Goal: Task Accomplishment & Management: Manage account settings

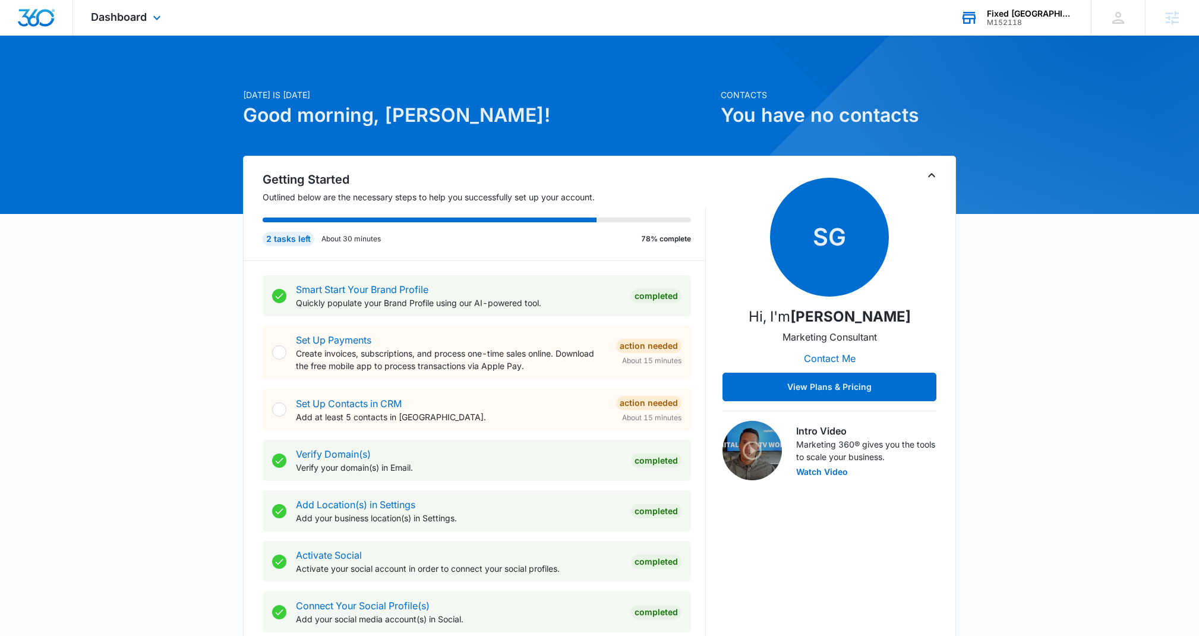
click at [1019, 17] on div "Fixed [GEOGRAPHIC_DATA]" at bounding box center [1030, 14] width 87 height 10
click at [1005, 8] on div "Fixed [GEOGRAPHIC_DATA] M152118 Your Accounts View All" at bounding box center [1016, 17] width 149 height 35
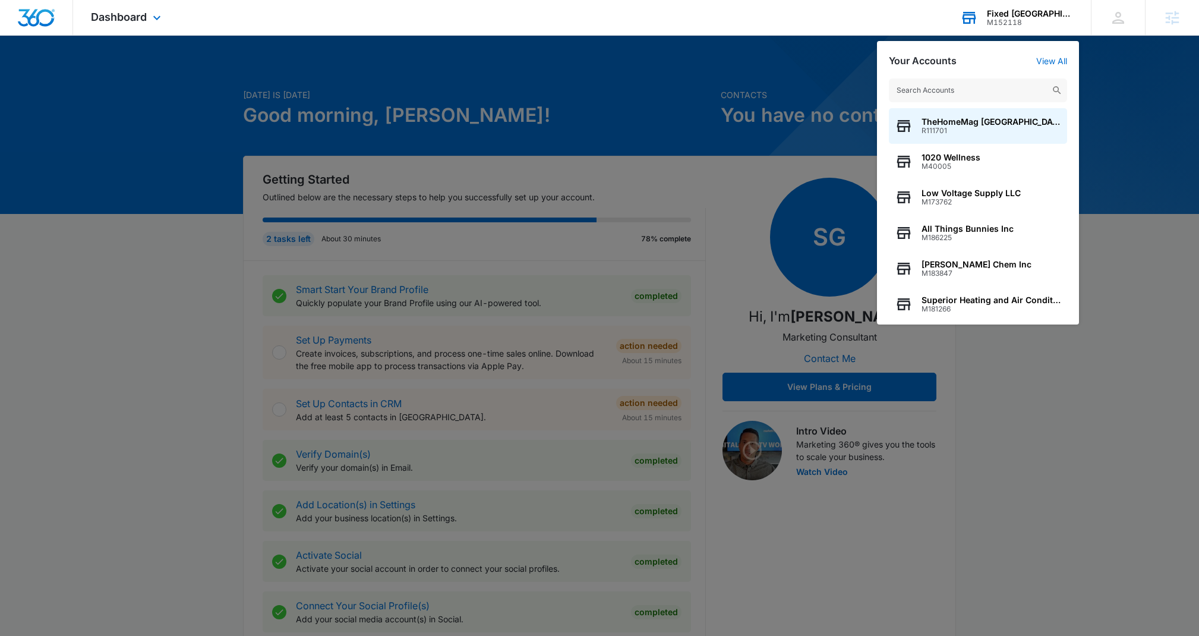
click at [948, 92] on input "text" at bounding box center [978, 90] width 178 height 24
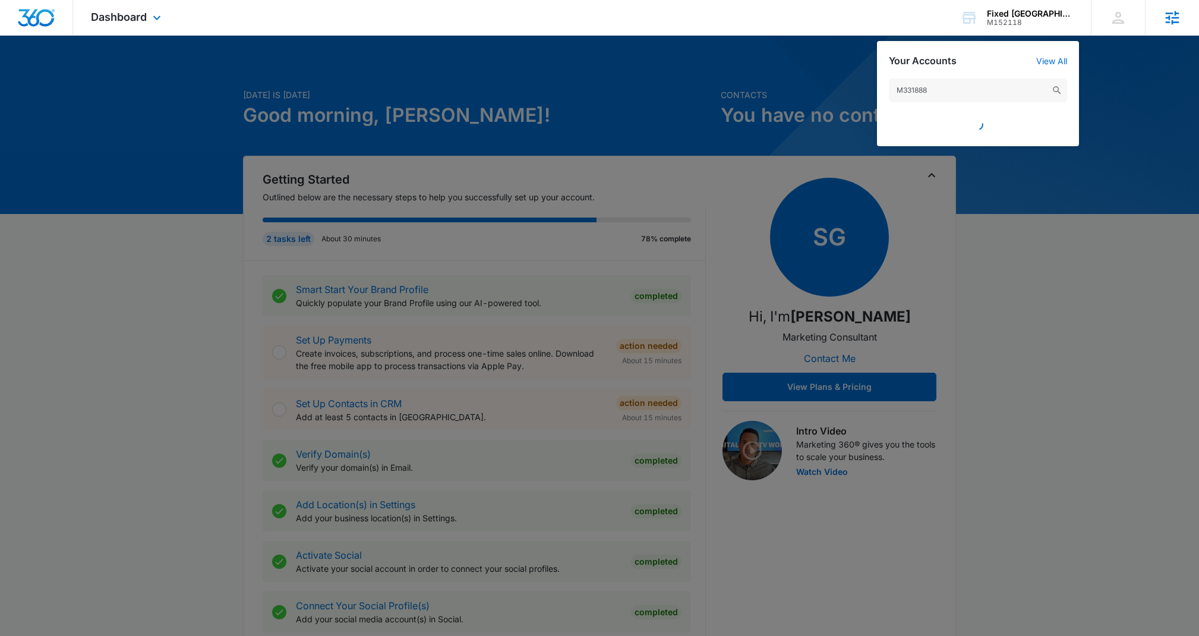
type input "M331888"
click at [937, 127] on span "M331888" at bounding box center [942, 131] width 40 height 8
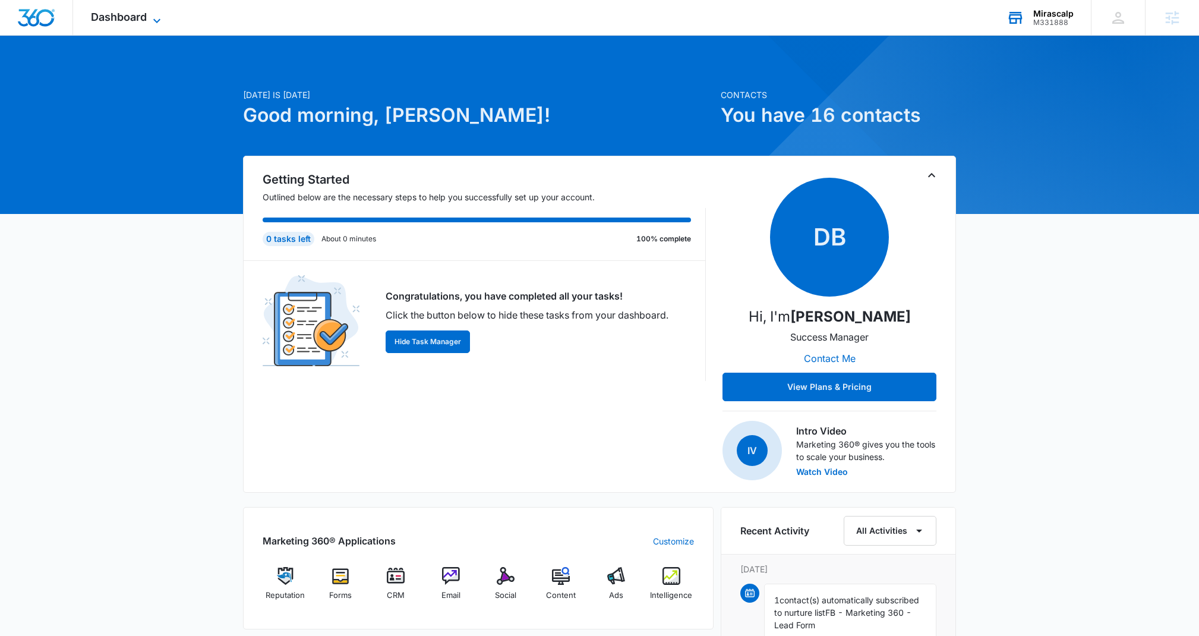
click at [140, 16] on span "Dashboard" at bounding box center [119, 17] width 56 height 12
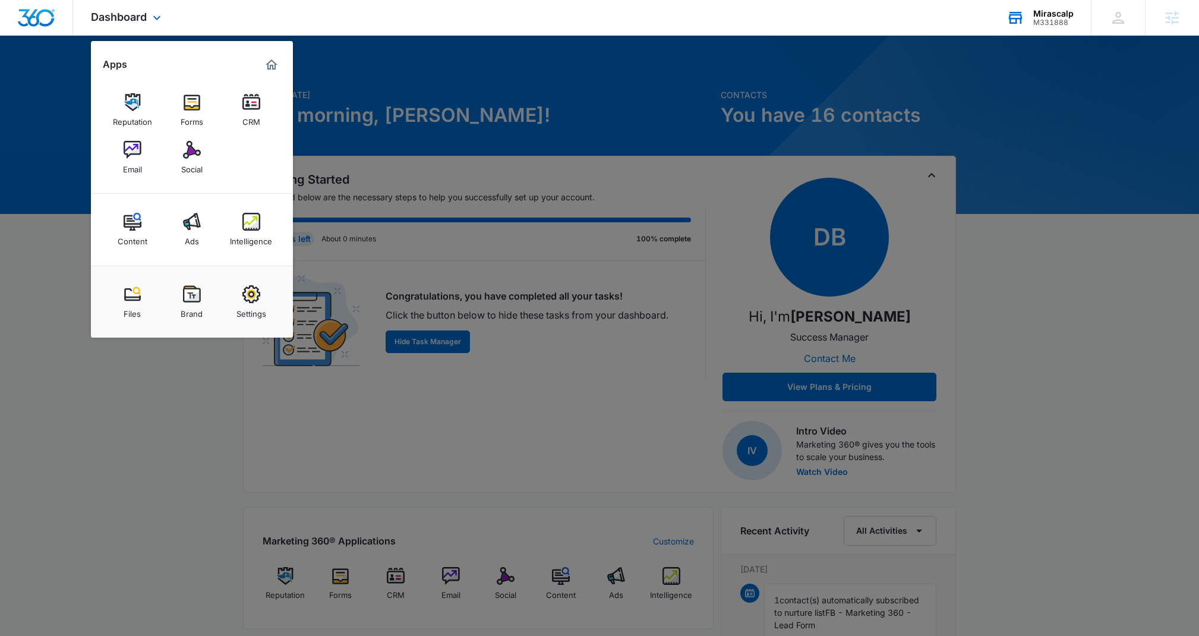
click at [267, 64] on img "Marketing 360® Dashboard" at bounding box center [271, 65] width 14 height 14
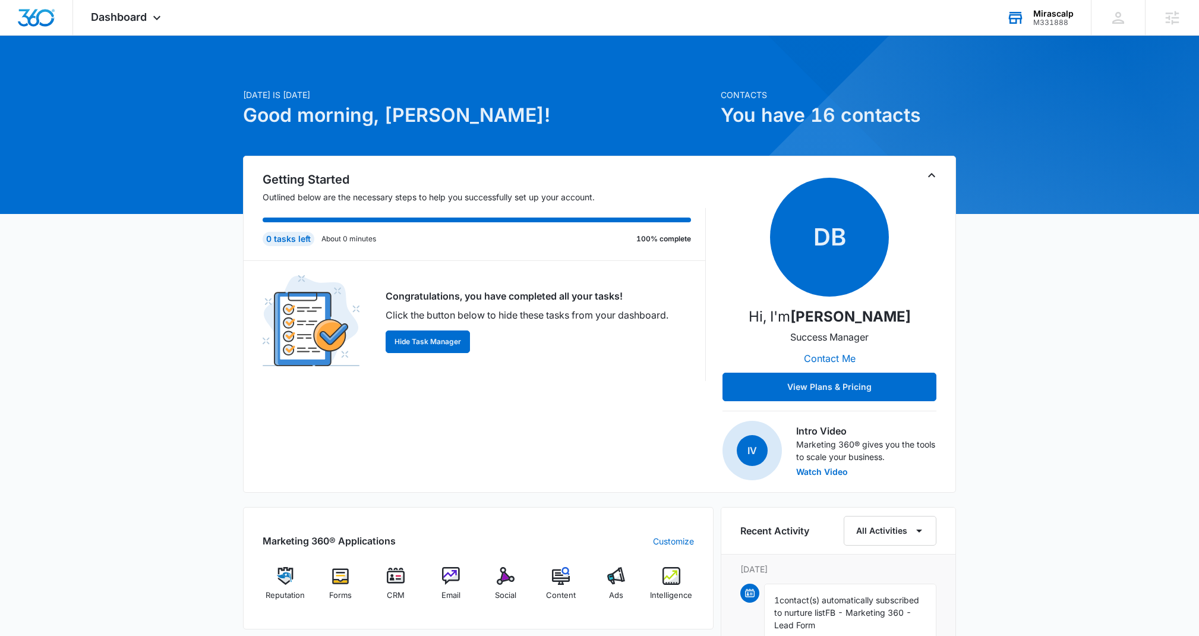
click at [1035, 14] on div "Mirascalp" at bounding box center [1053, 14] width 40 height 10
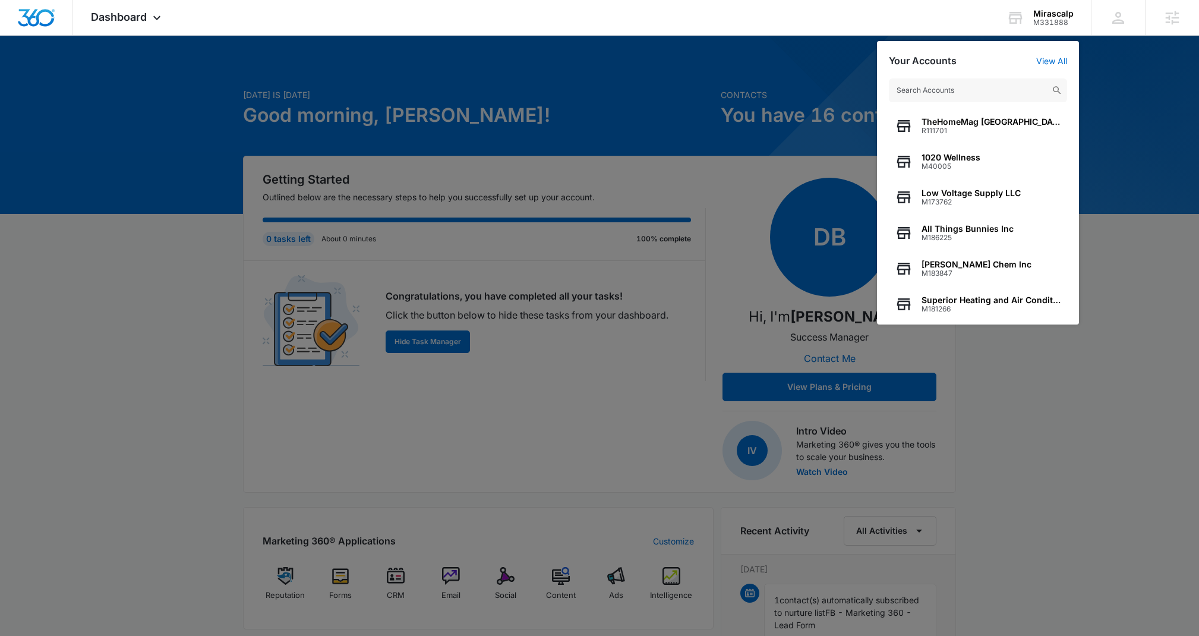
drag, startPoint x: 1138, startPoint y: 178, endPoint x: 769, endPoint y: 129, distance: 372.2
click at [1074, 178] on div at bounding box center [599, 318] width 1199 height 636
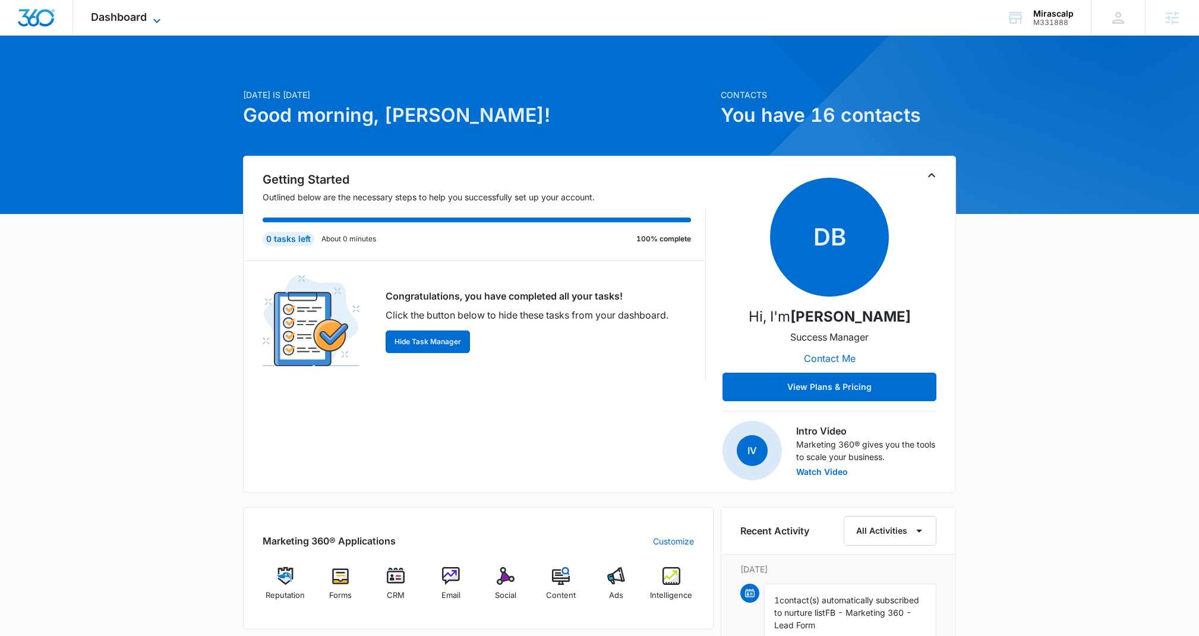
click at [157, 21] on icon at bounding box center [157, 21] width 14 height 14
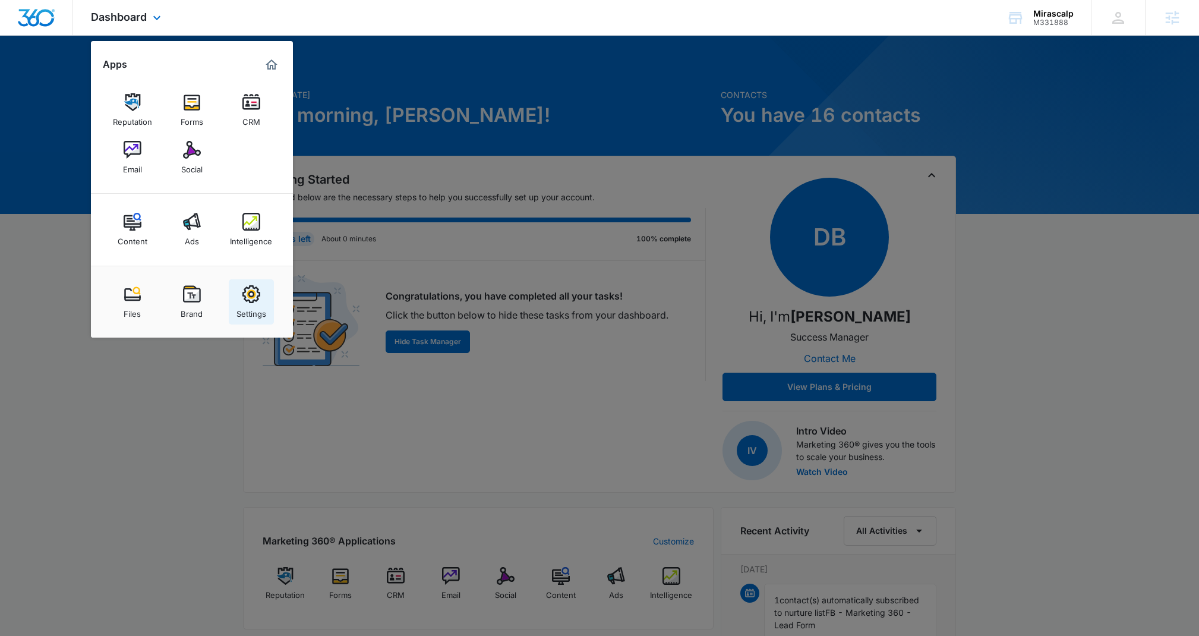
click at [257, 295] on img at bounding box center [251, 294] width 18 height 18
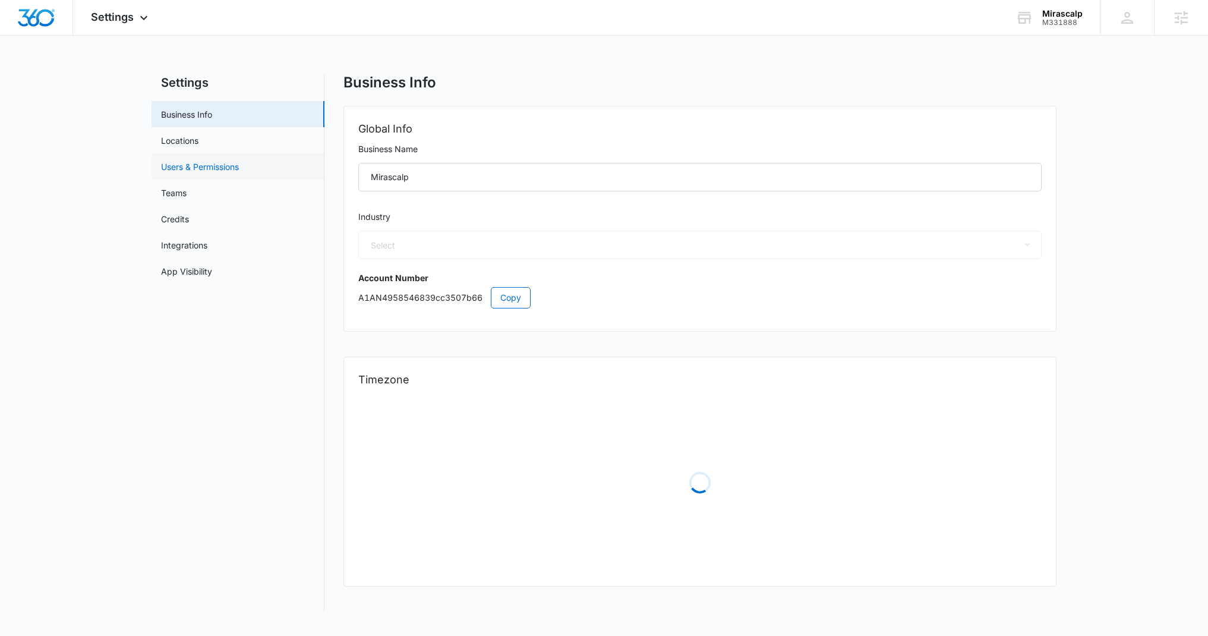
select select "52"
select select "US"
select select "America/New_York"
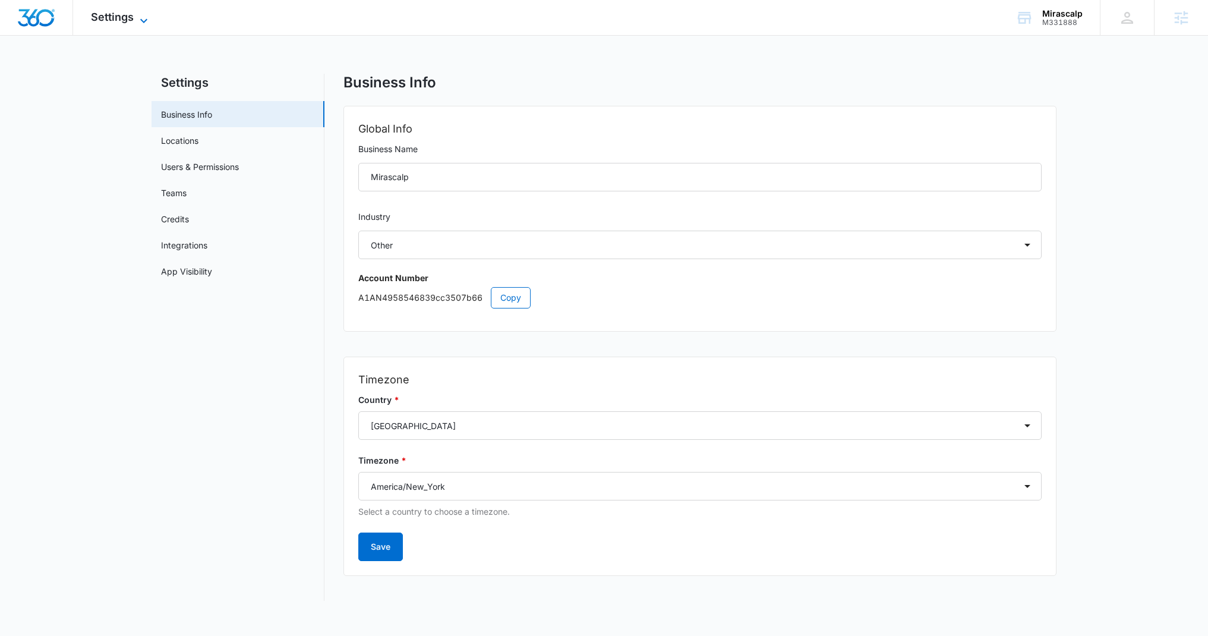
click at [127, 18] on span "Settings" at bounding box center [112, 17] width 43 height 12
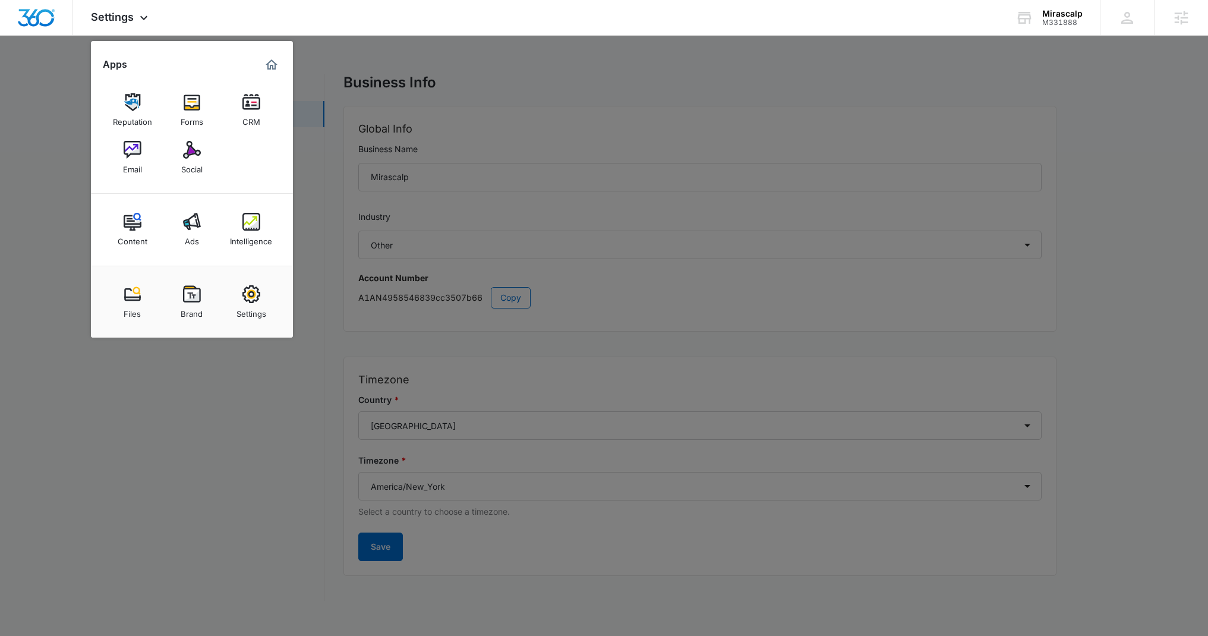
drag, startPoint x: 138, startPoint y: 377, endPoint x: 191, endPoint y: 375, distance: 53.5
click at [150, 375] on div at bounding box center [604, 318] width 1208 height 636
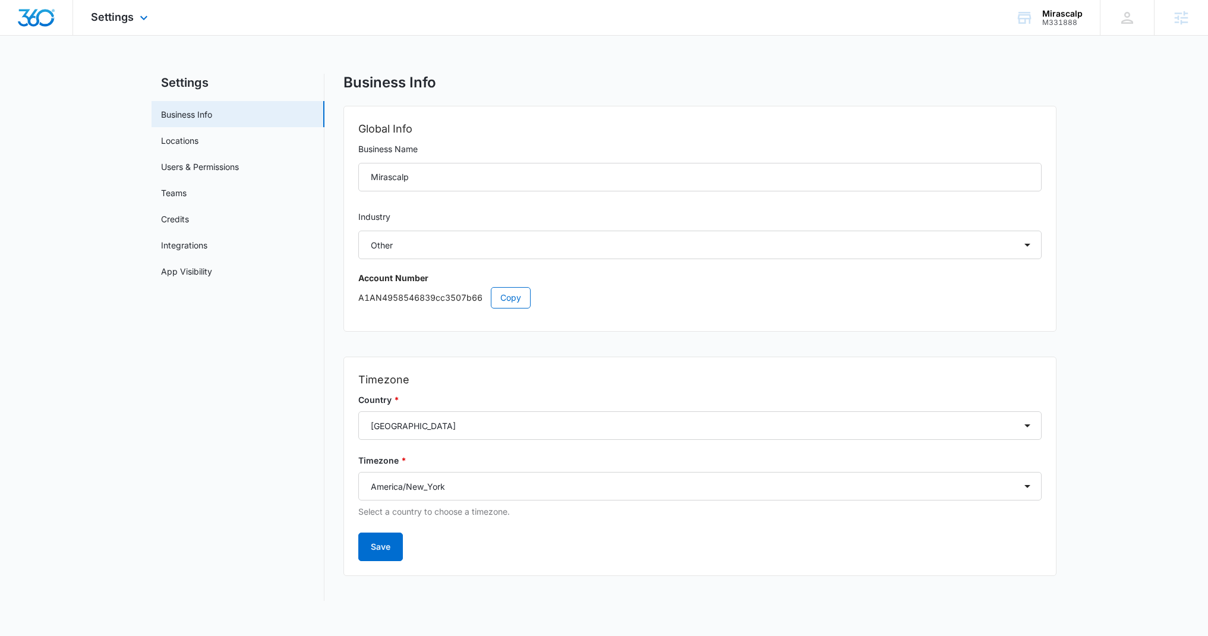
click at [39, 23] on img "Dashboard" at bounding box center [36, 18] width 38 height 18
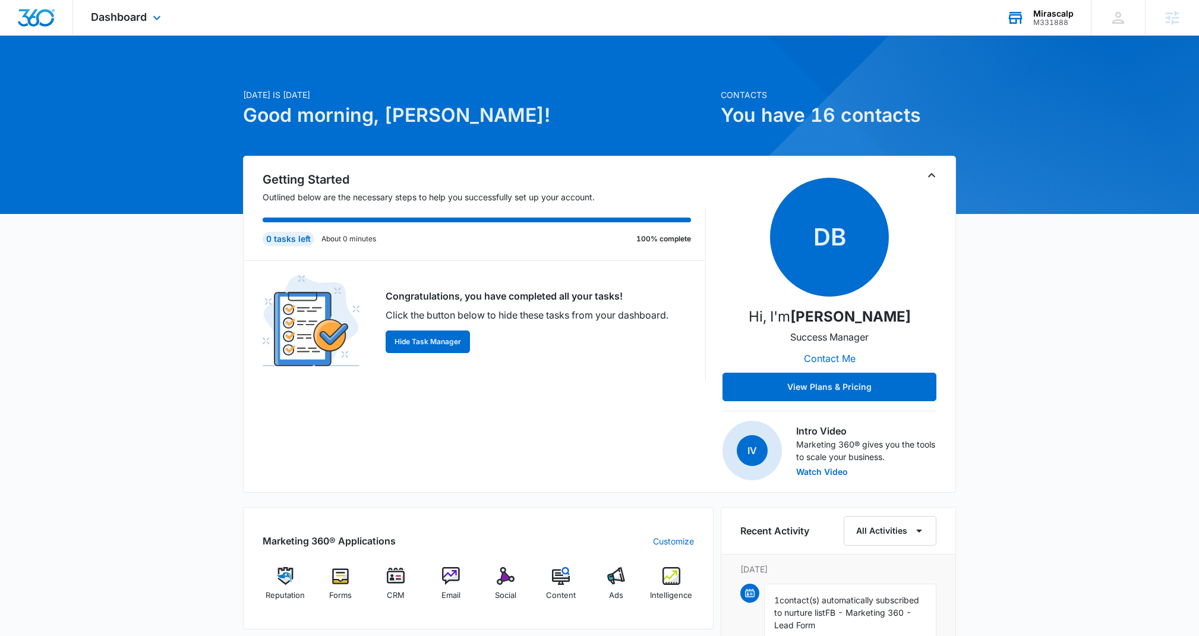
click at [1043, 9] on div "Mirascalp" at bounding box center [1053, 14] width 40 height 10
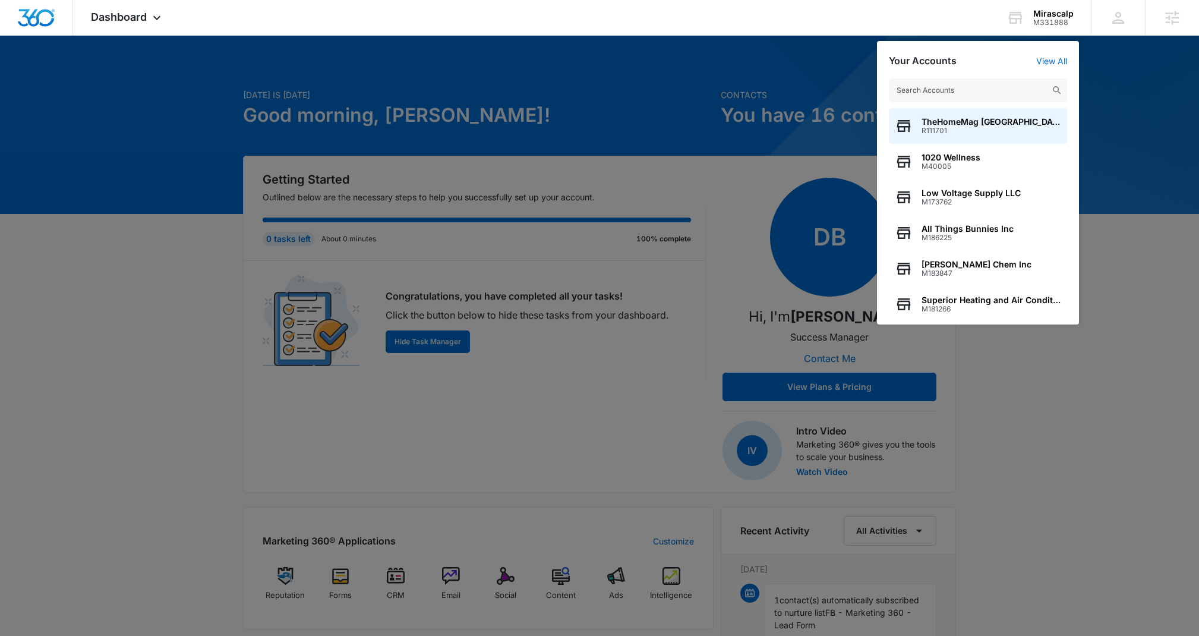
drag, startPoint x: 1143, startPoint y: 386, endPoint x: 993, endPoint y: 320, distance: 164.2
click at [1074, 385] on div at bounding box center [599, 318] width 1199 height 636
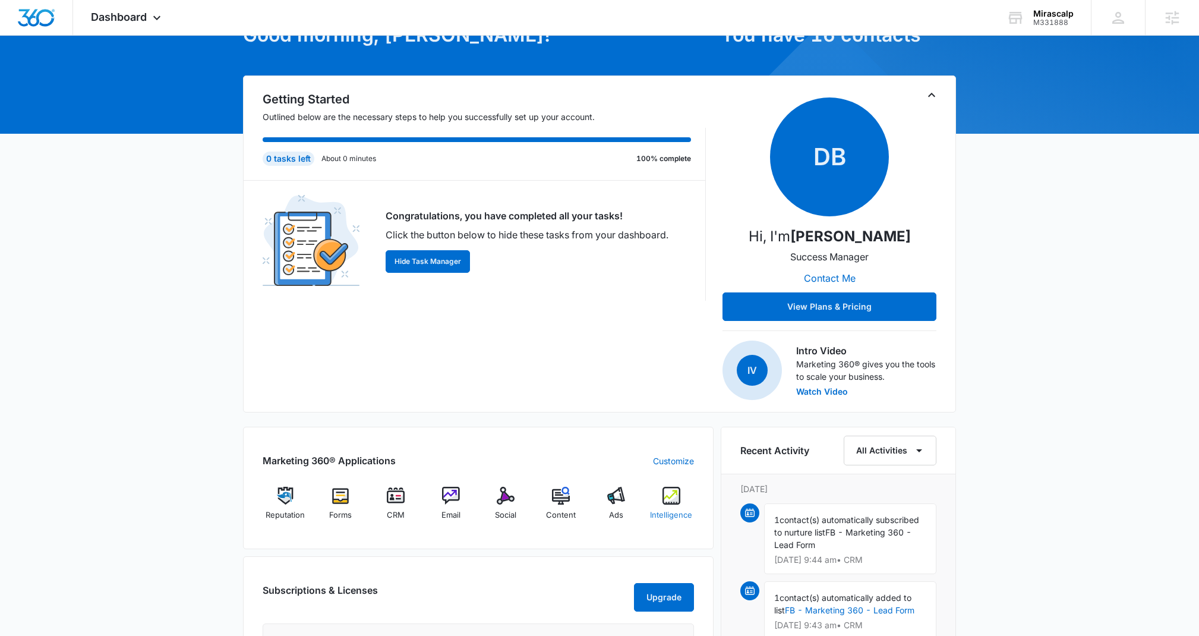
scroll to position [89, 0]
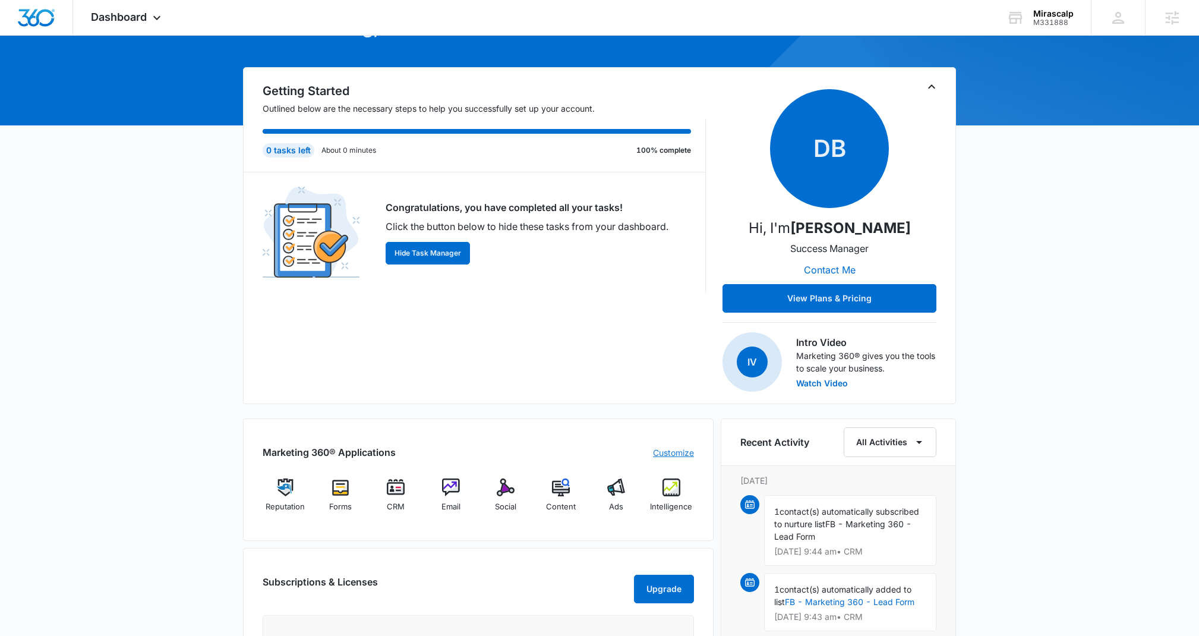
click at [676, 456] on link "Customize" at bounding box center [673, 452] width 41 height 12
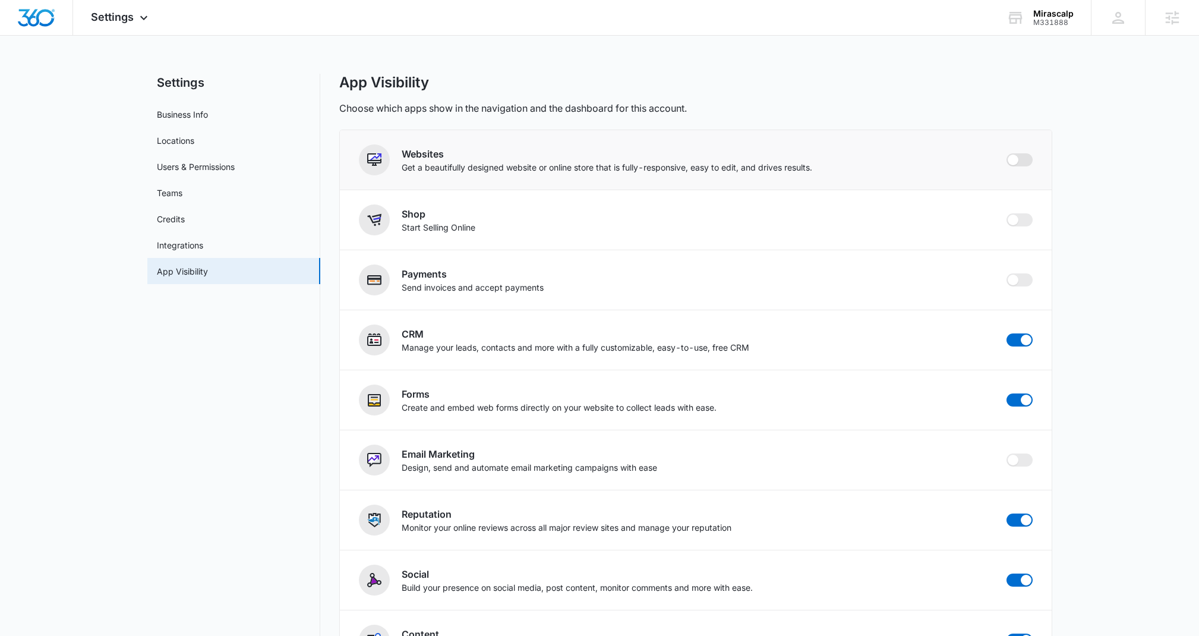
drag, startPoint x: 1010, startPoint y: 155, endPoint x: 1025, endPoint y: 155, distance: 15.4
click at [1012, 155] on span at bounding box center [1013, 159] width 11 height 11
click at [1007, 153] on input "checkbox" at bounding box center [1006, 153] width 1 height 1
checkbox input "true"
click at [1067, 157] on main "Settings Business Info Locations Users & Permissions Teams Credits Integrations…" at bounding box center [599, 439] width 1199 height 731
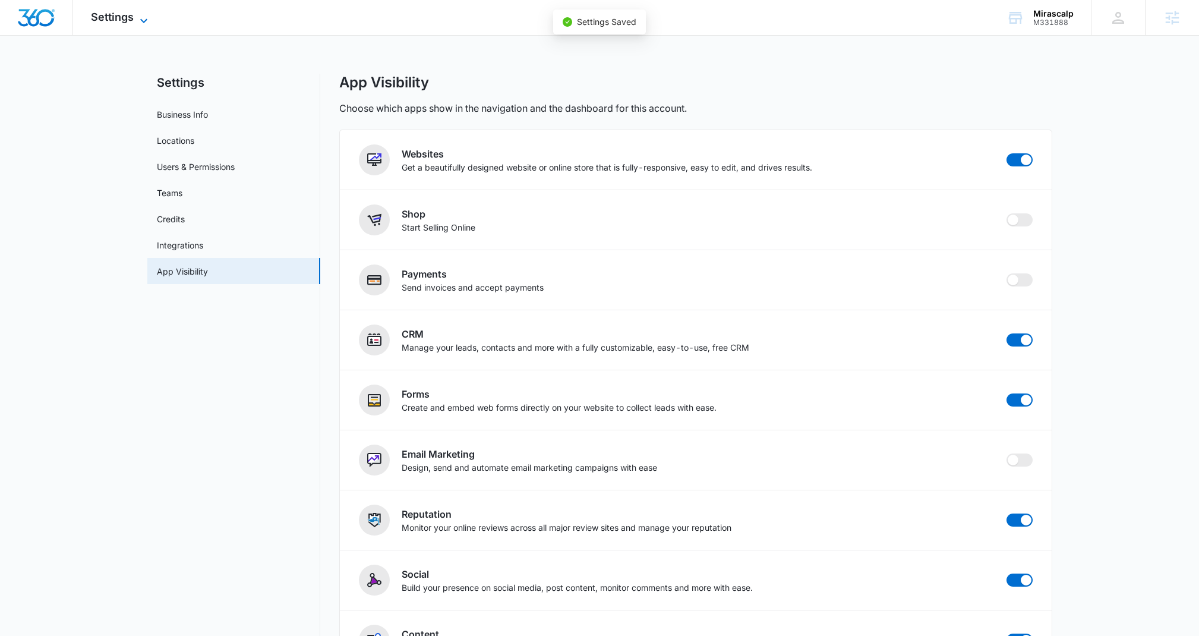
click at [138, 22] on icon at bounding box center [144, 21] width 14 height 14
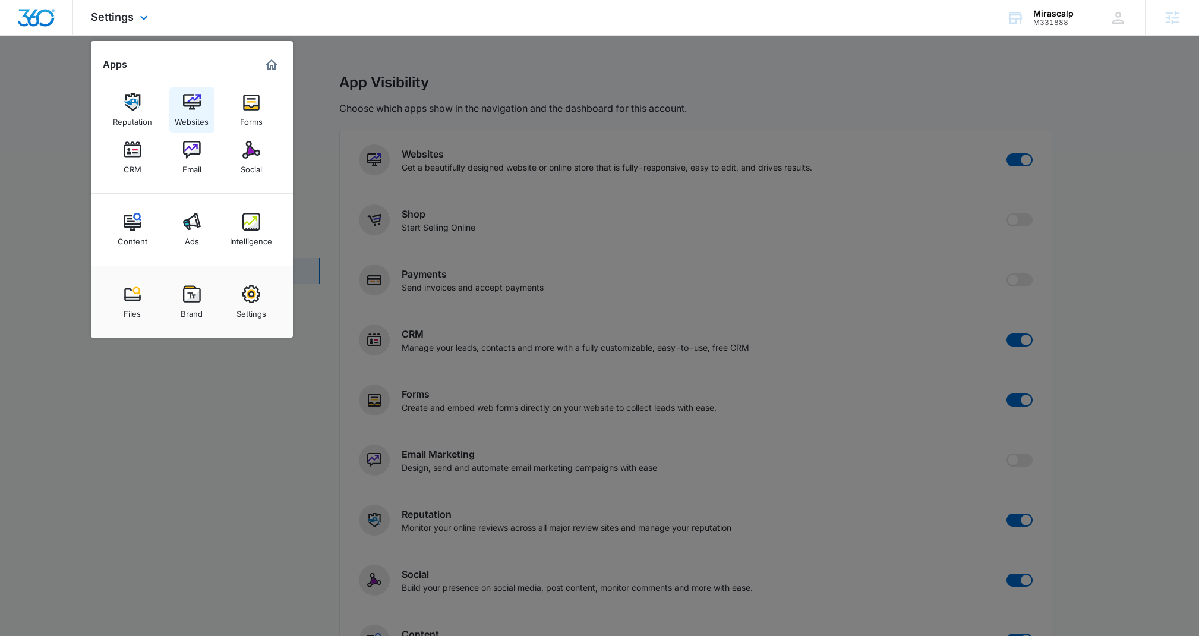
click at [188, 100] on img at bounding box center [192, 102] width 18 height 18
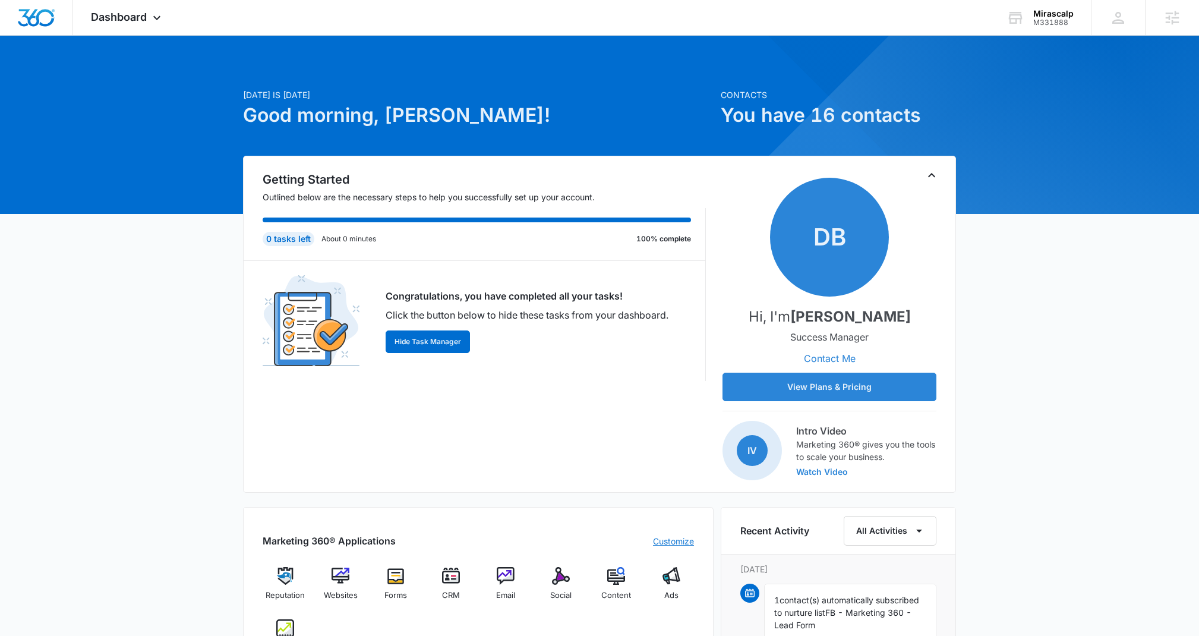
click at [680, 542] on link "Customize" at bounding box center [673, 541] width 41 height 12
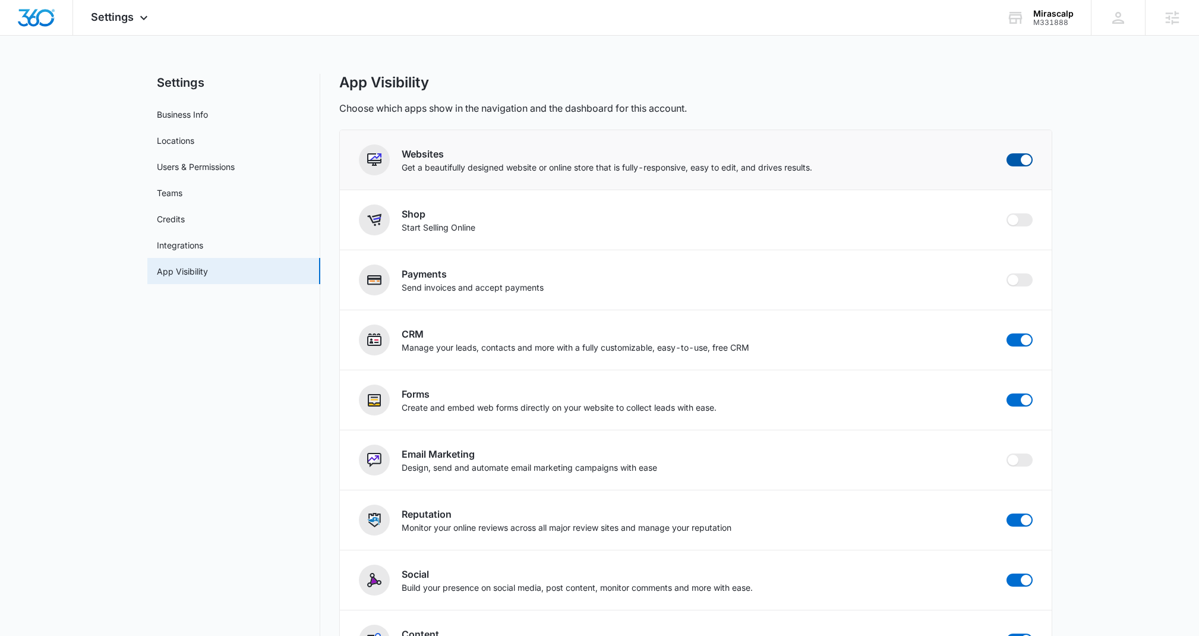
click at [1018, 159] on span at bounding box center [1020, 159] width 26 height 13
click at [1007, 153] on input "checkbox" at bounding box center [1006, 153] width 1 height 1
click at [998, 113] on div "Choose which apps show in the navigation and the dashboard for this account." at bounding box center [695, 108] width 713 height 14
checkbox input "false"
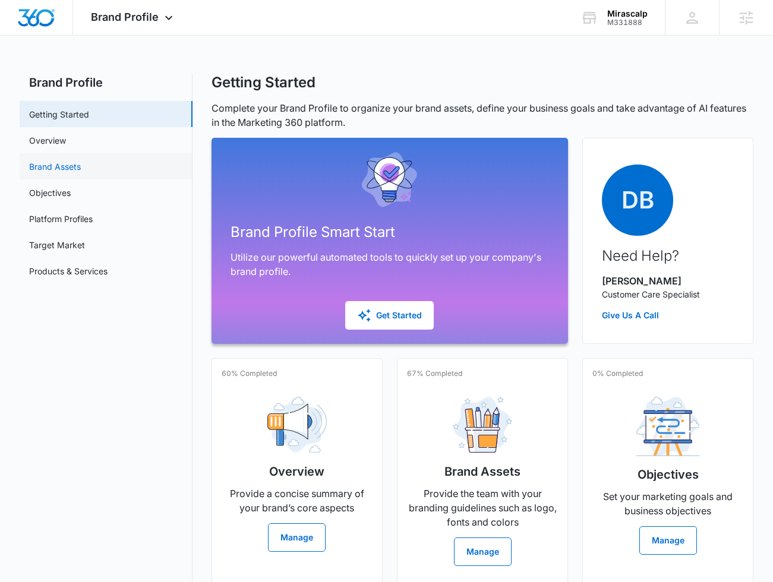
click at [56, 168] on link "Brand Assets" at bounding box center [55, 166] width 52 height 12
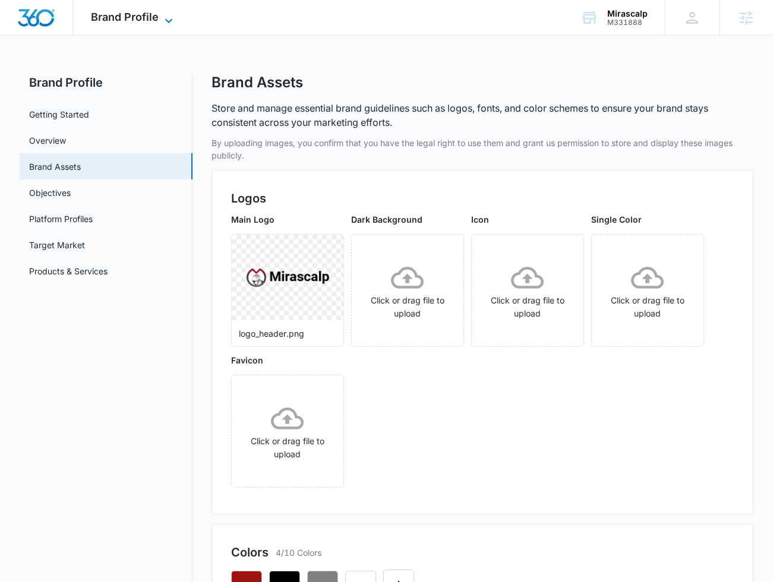
click at [155, 21] on span "Brand Profile" at bounding box center [125, 17] width 68 height 12
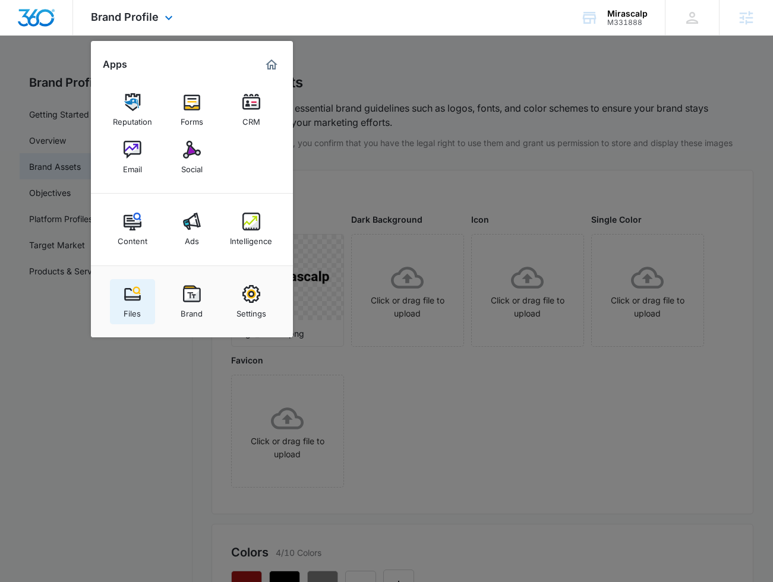
click at [119, 292] on link "Files" at bounding box center [132, 301] width 45 height 45
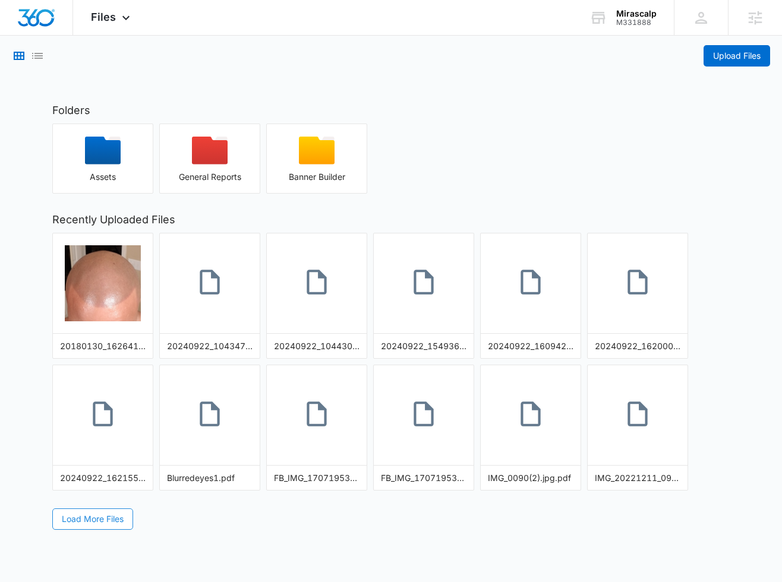
click at [84, 520] on span "Load More Files" at bounding box center [93, 519] width 62 height 13
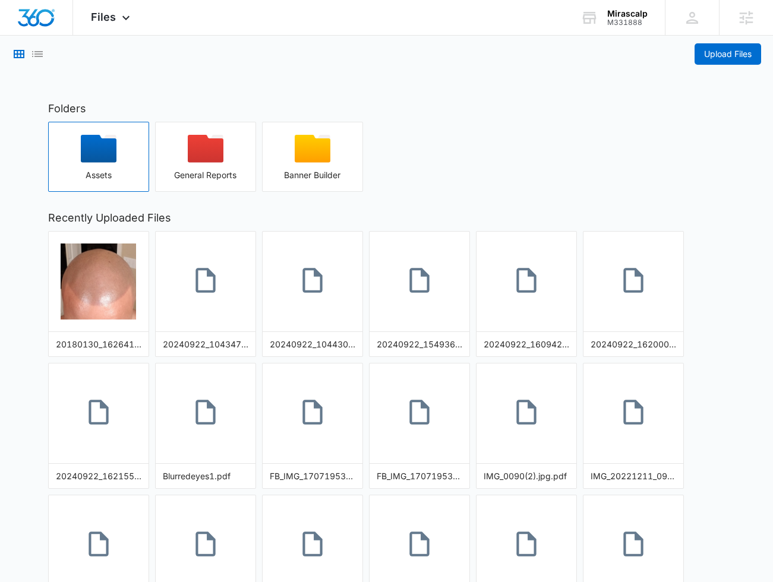
scroll to position [2, 0]
click at [93, 154] on icon "button" at bounding box center [99, 148] width 36 height 28
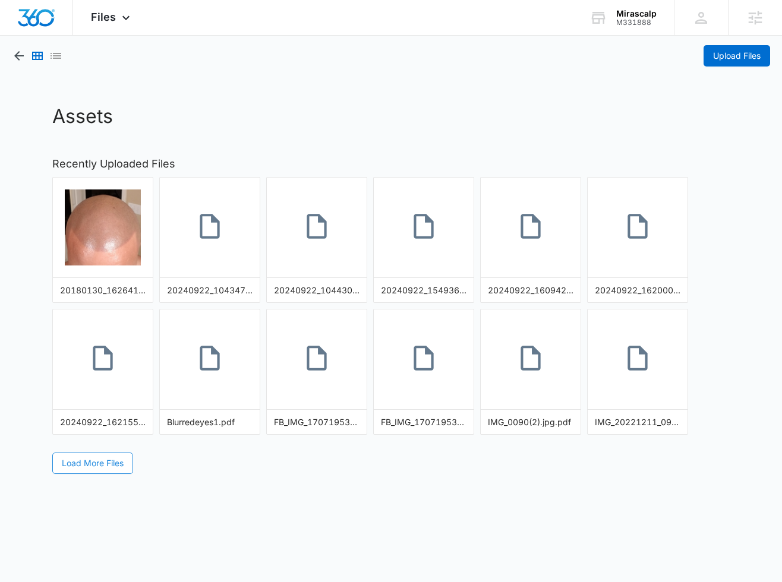
drag, startPoint x: 84, startPoint y: 463, endPoint x: 194, endPoint y: 292, distance: 203.9
click at [84, 463] on span "Load More Files" at bounding box center [93, 463] width 62 height 13
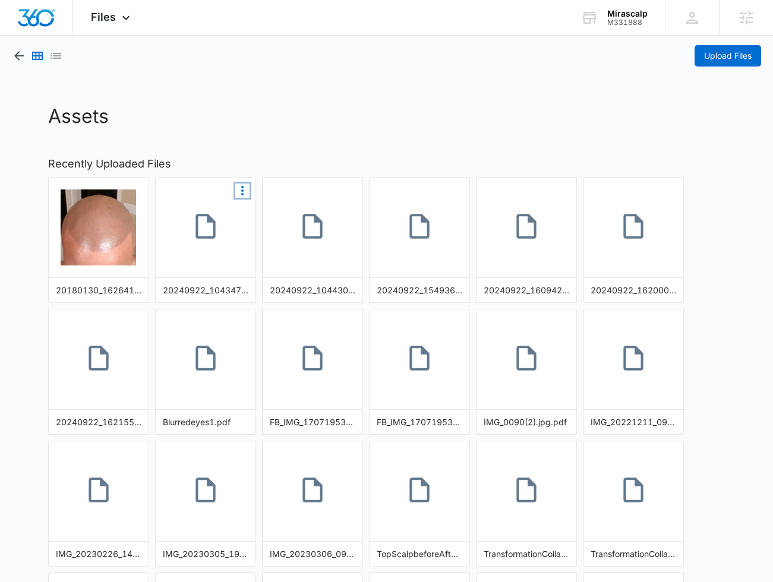
click at [243, 190] on icon "More Options" at bounding box center [242, 191] width 14 height 14
click at [288, 149] on div "Assets Recently Uploaded Files 20180130_162641.jpg Make Public Delete 20240922_…" at bounding box center [386, 420] width 701 height 636
click at [97, 238] on img "button" at bounding box center [99, 228] width 76 height 76
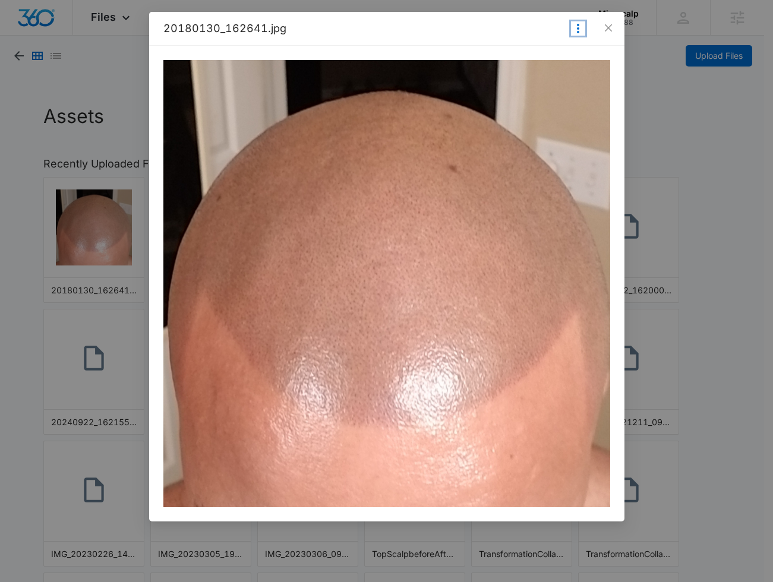
click at [577, 23] on icon "More Options" at bounding box center [578, 28] width 14 height 14
click at [607, 27] on icon "close" at bounding box center [607, 27] width 7 height 7
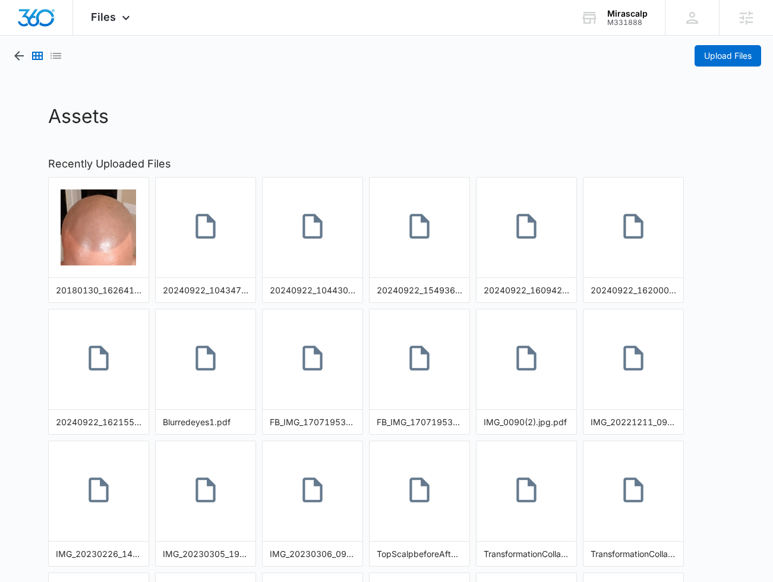
click at [710, 112] on h1 "Assets" at bounding box center [386, 116] width 677 height 29
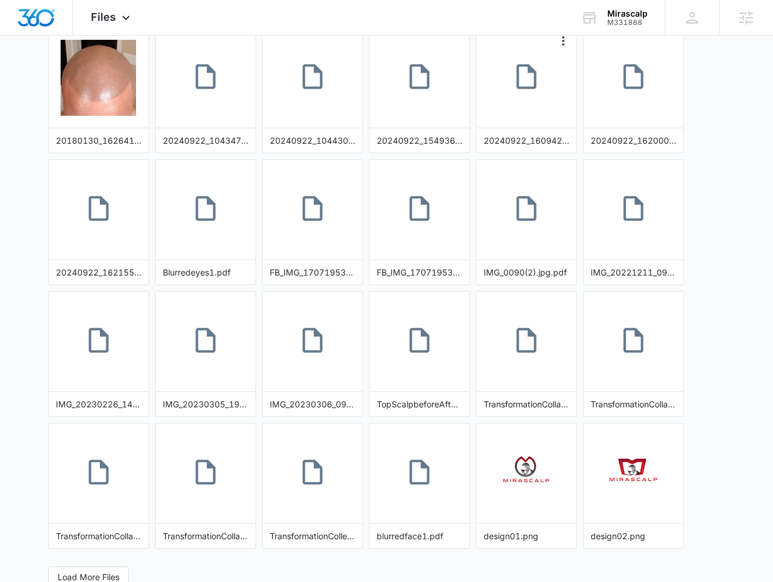
scroll to position [156, 0]
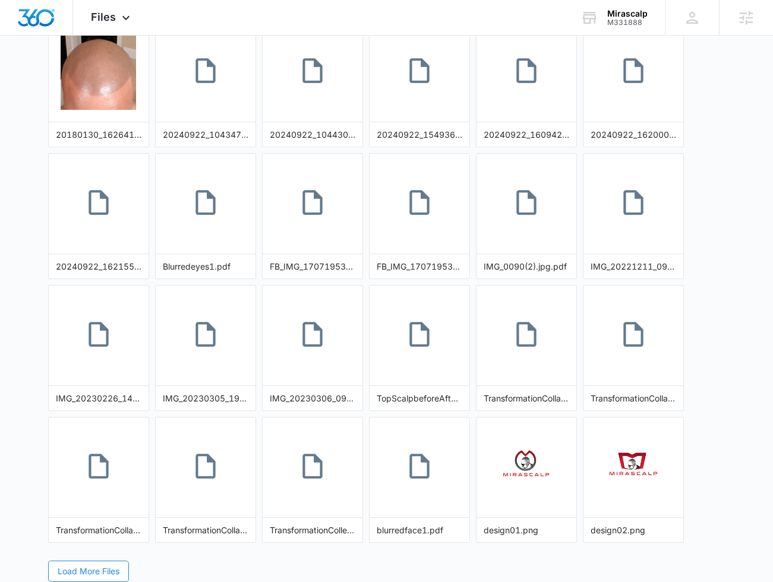
click at [103, 573] on span "Load More Files" at bounding box center [89, 571] width 62 height 13
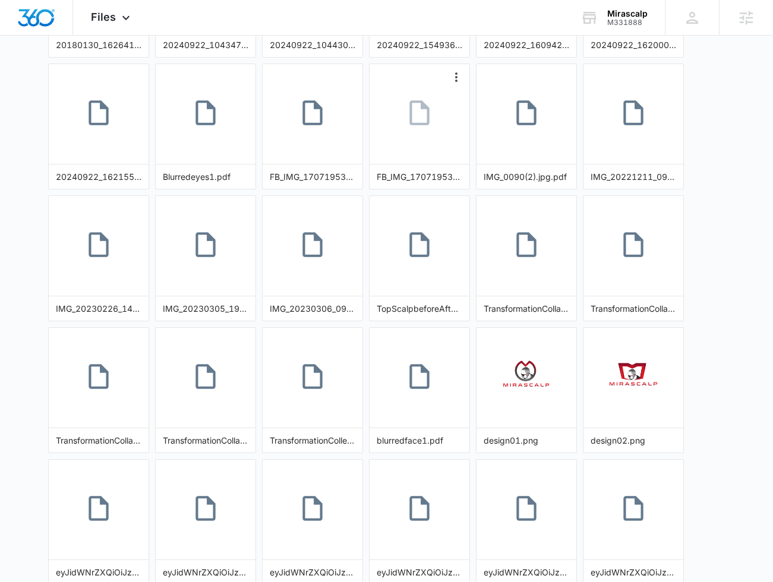
scroll to position [0, 0]
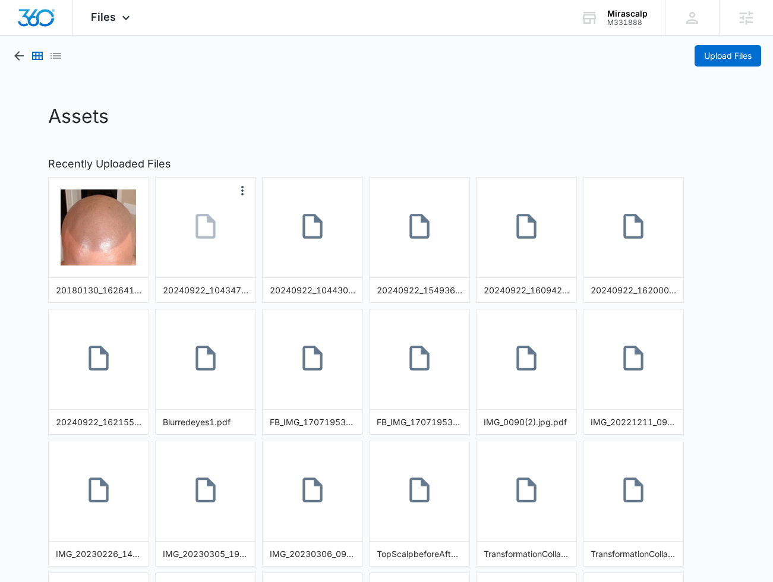
click at [206, 229] on icon at bounding box center [206, 227] width 30 height 30
click at [99, 216] on img "button" at bounding box center [99, 228] width 76 height 76
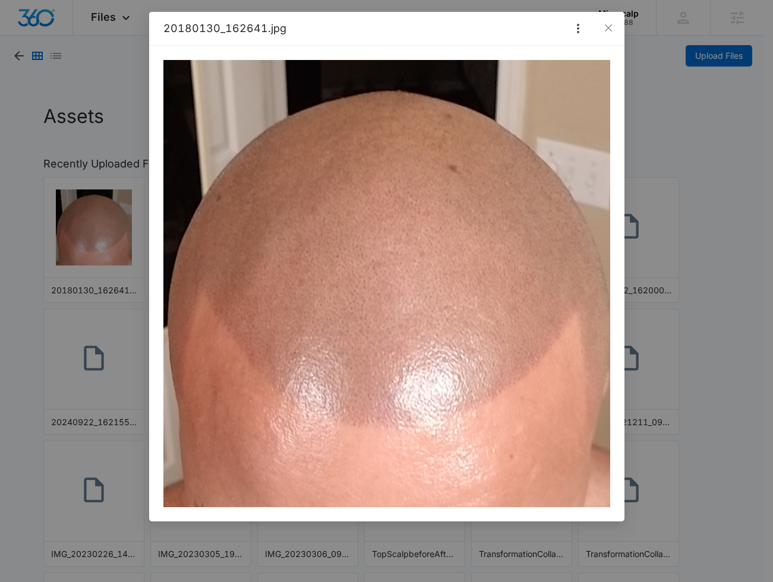
drag, startPoint x: 692, startPoint y: 102, endPoint x: 686, endPoint y: 97, distance: 8.0
click at [692, 102] on div "20180130_162641.jpg" at bounding box center [386, 291] width 773 height 582
click at [610, 29] on icon "close" at bounding box center [609, 28] width 10 height 10
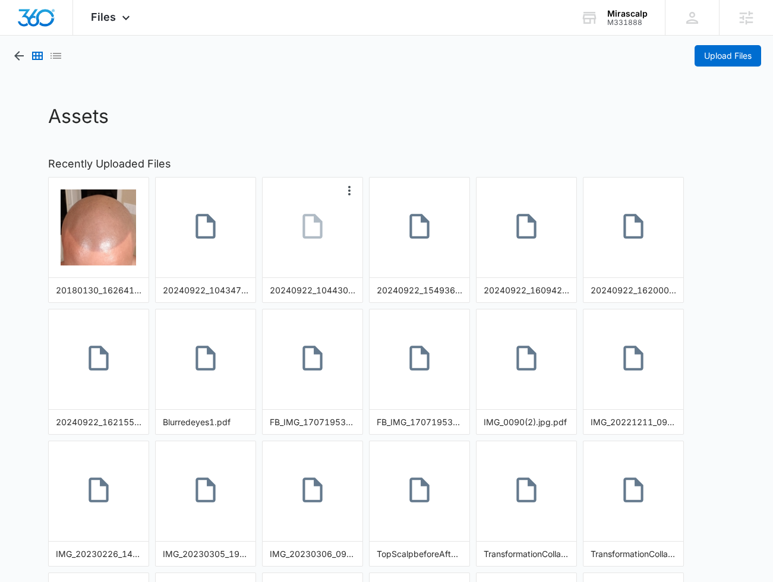
click at [345, 195] on link at bounding box center [313, 228] width 100 height 66
click at [455, 192] on icon "More Options" at bounding box center [456, 191] width 14 height 14
click at [437, 211] on button "Make Public" at bounding box center [433, 210] width 62 height 15
click at [430, 220] on icon at bounding box center [420, 227] width 30 height 30
click at [427, 244] on link at bounding box center [420, 228] width 100 height 66
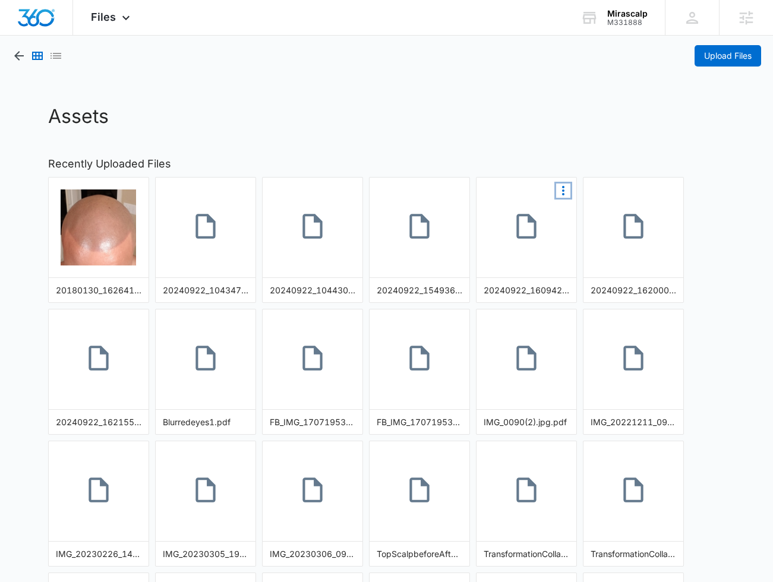
click at [560, 191] on icon "More Options" at bounding box center [563, 191] width 14 height 14
click at [506, 238] on link at bounding box center [527, 228] width 100 height 66
click at [632, 231] on icon at bounding box center [634, 227] width 30 height 30
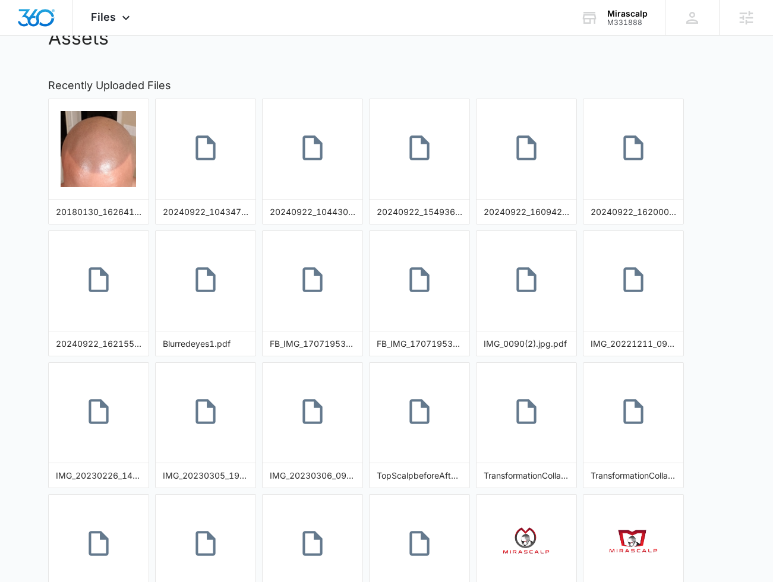
scroll to position [106, 0]
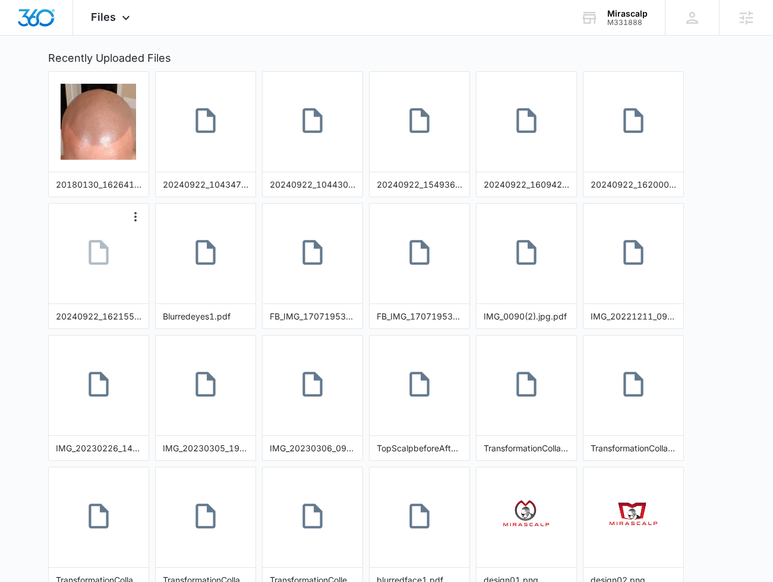
click at [112, 252] on icon at bounding box center [99, 253] width 30 height 30
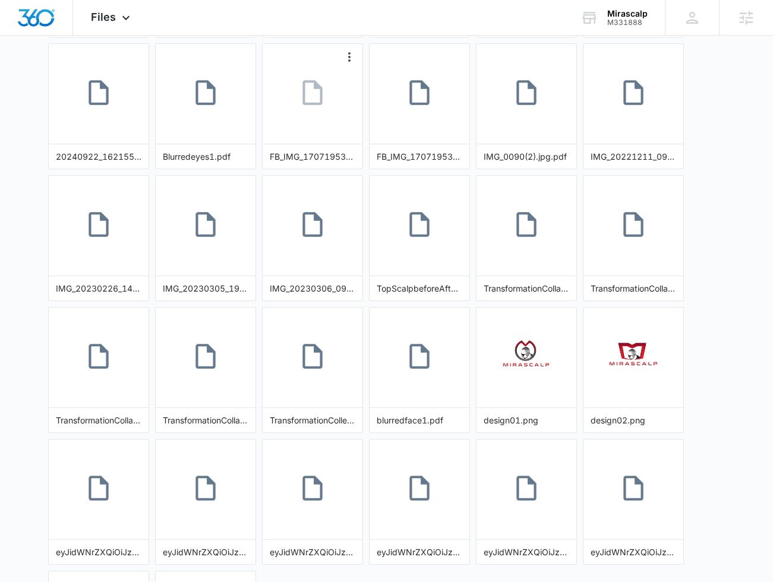
scroll to position [0, 0]
